Goal: Navigation & Orientation: Find specific page/section

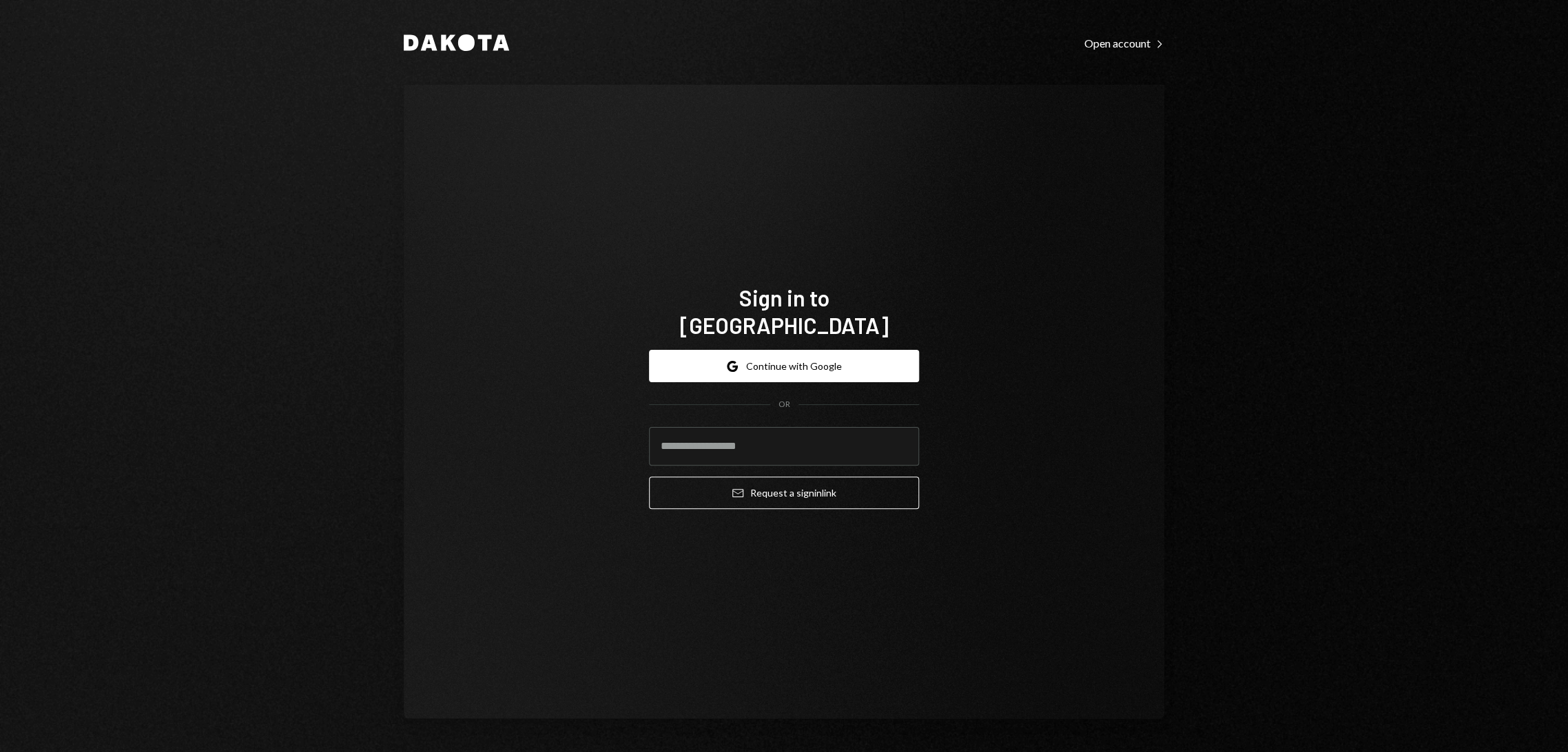
click at [756, 401] on form "Google Continue with Google OR Email Request a sign in link" at bounding box center [784, 429] width 270 height 159
click at [753, 432] on input "email" at bounding box center [784, 446] width 270 height 38
type input "**********"
click at [788, 483] on button "Email Request a sign in link" at bounding box center [784, 492] width 270 height 32
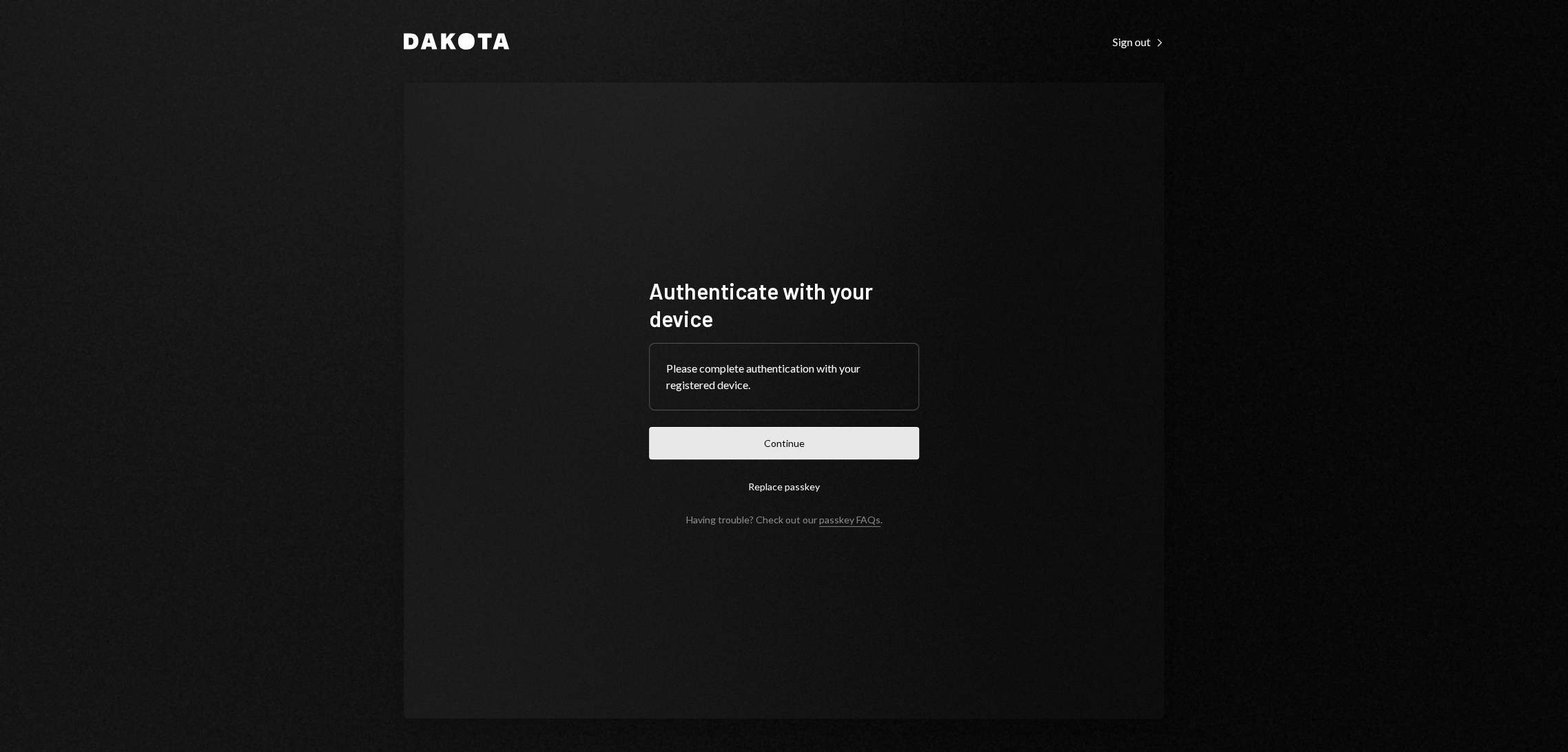
click at [797, 439] on button "Continue" at bounding box center [784, 443] width 270 height 32
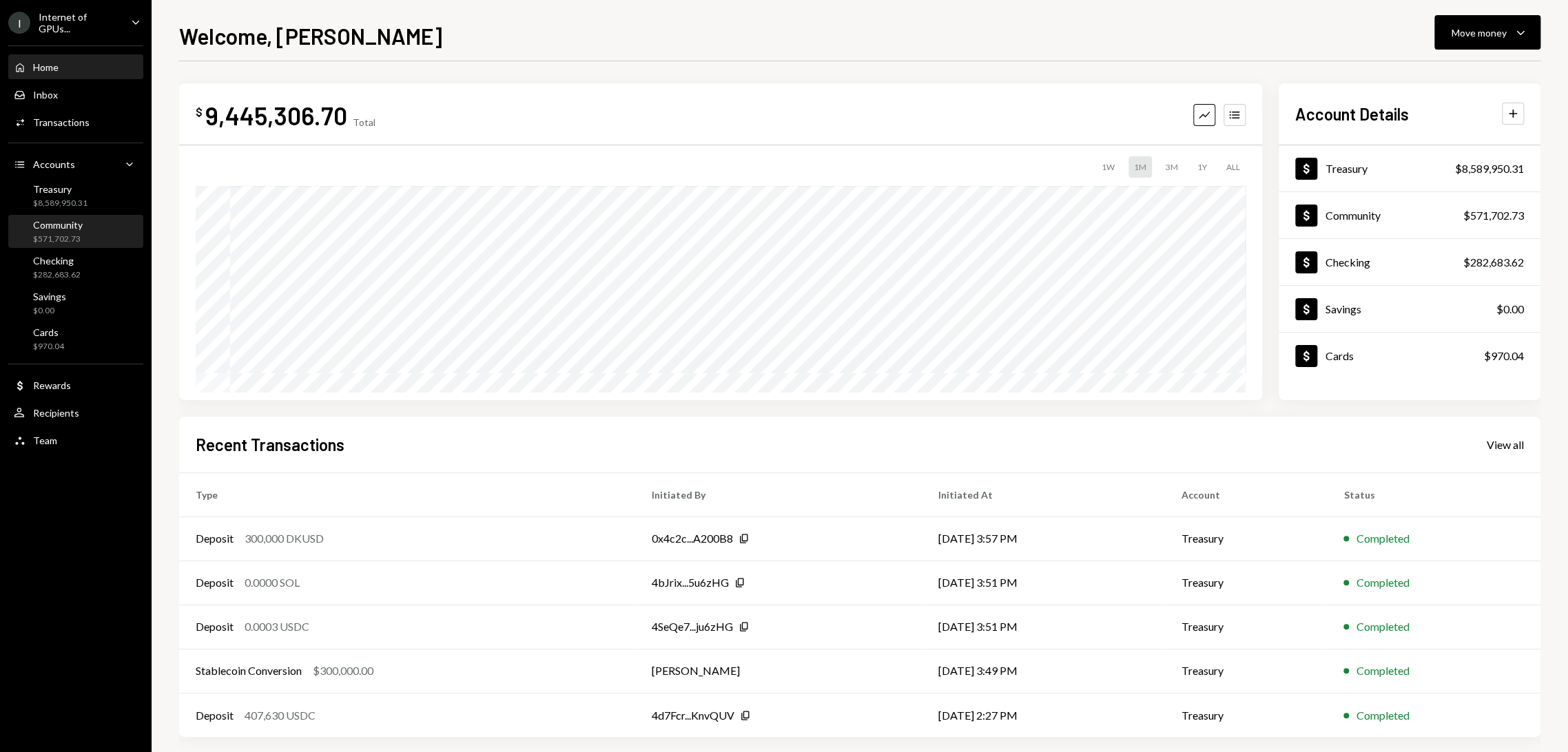
click at [41, 226] on div "Community" at bounding box center [57, 224] width 49 height 12
